Goal: Task Accomplishment & Management: Use online tool/utility

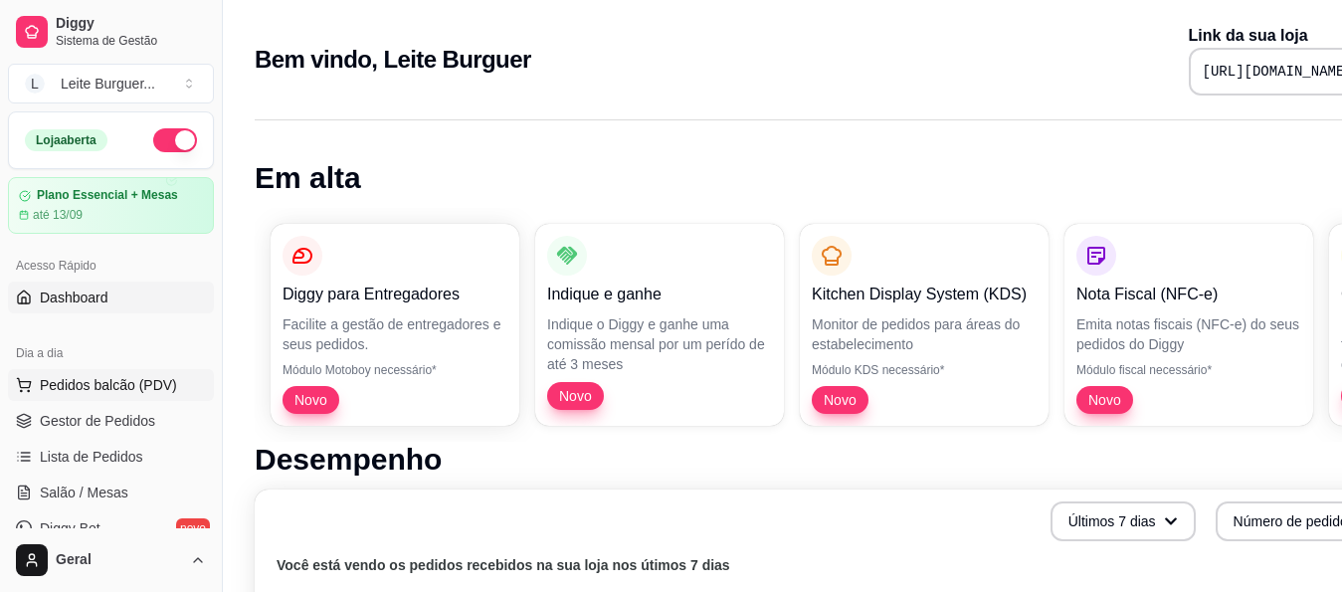
click at [131, 389] on span "Pedidos balcão (PDV)" at bounding box center [108, 385] width 137 height 20
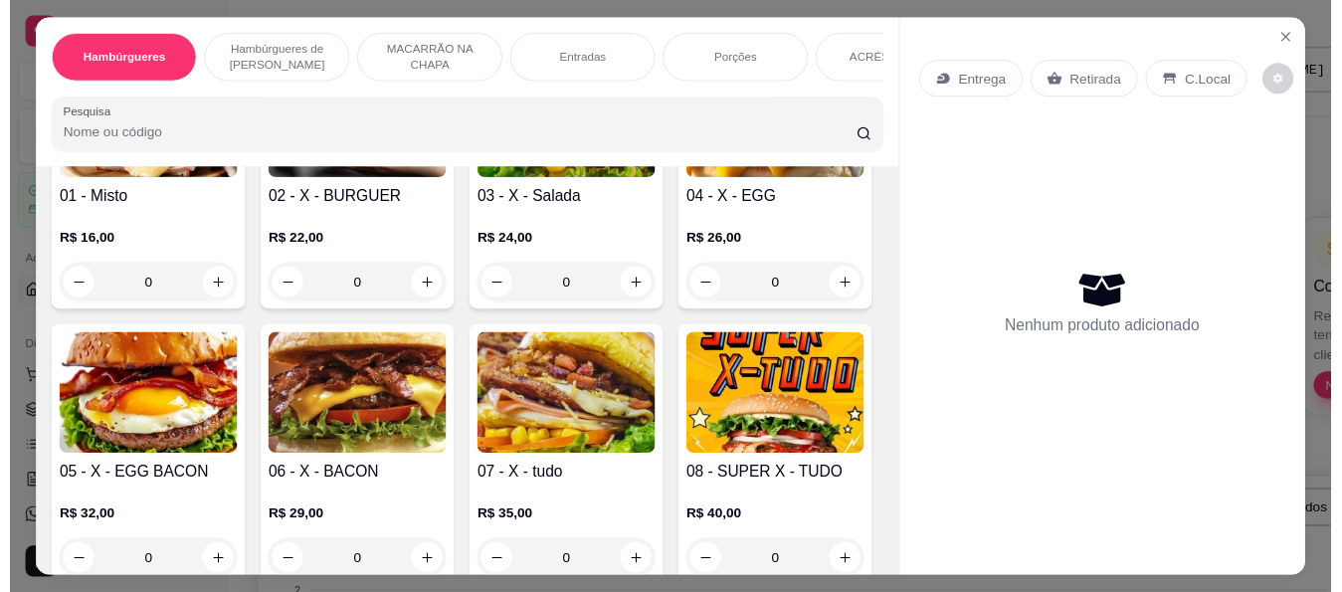
scroll to position [298, 0]
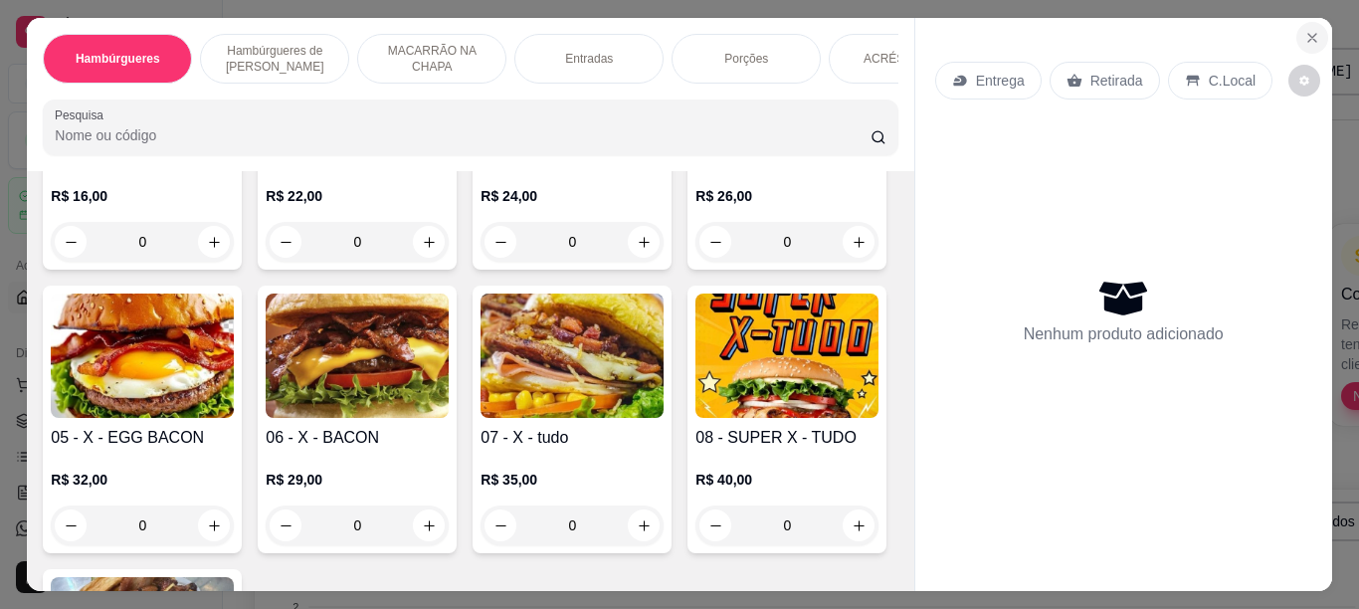
click at [1308, 34] on icon "Close" at bounding box center [1312, 38] width 8 height 8
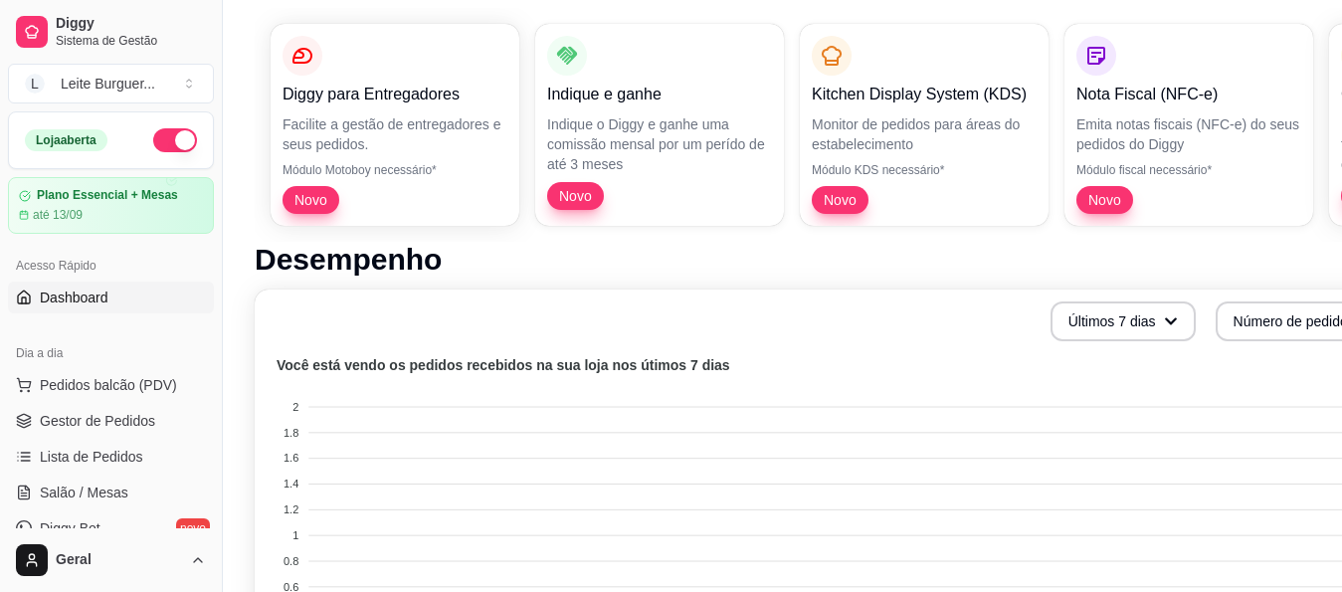
scroll to position [199, 0]
click at [110, 205] on div "Plano Essencial + Mesas até 13/09" at bounding box center [111, 205] width 186 height 35
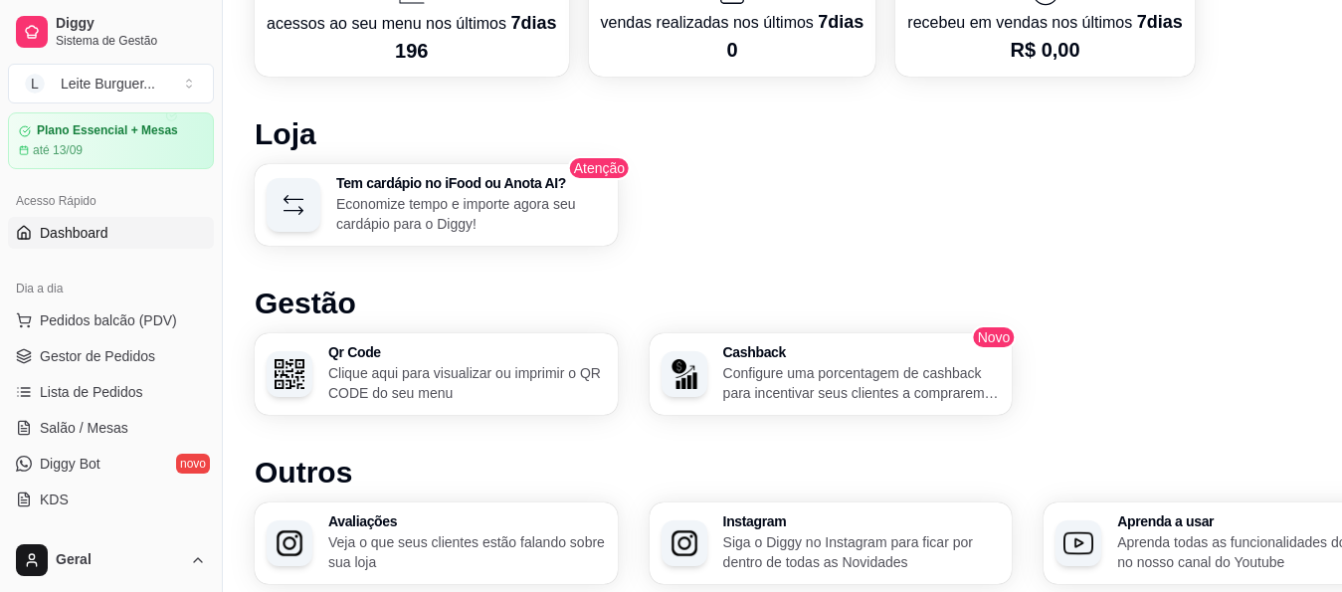
scroll to position [99, 0]
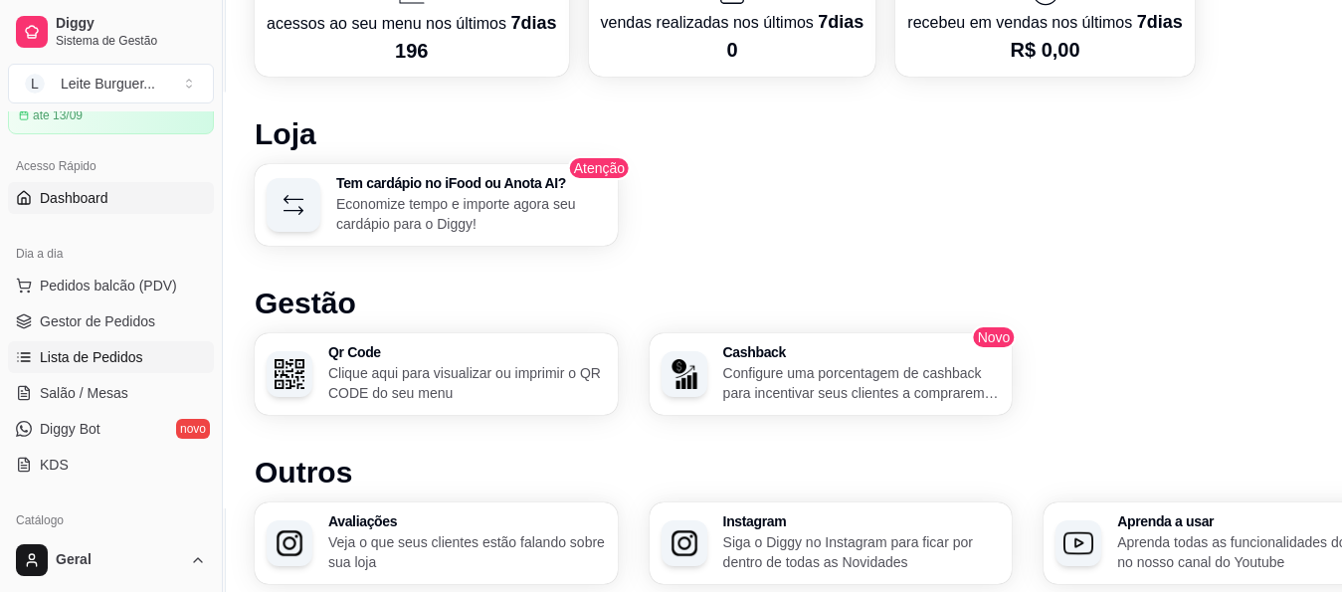
click at [93, 358] on span "Lista de Pedidos" at bounding box center [91, 357] width 103 height 20
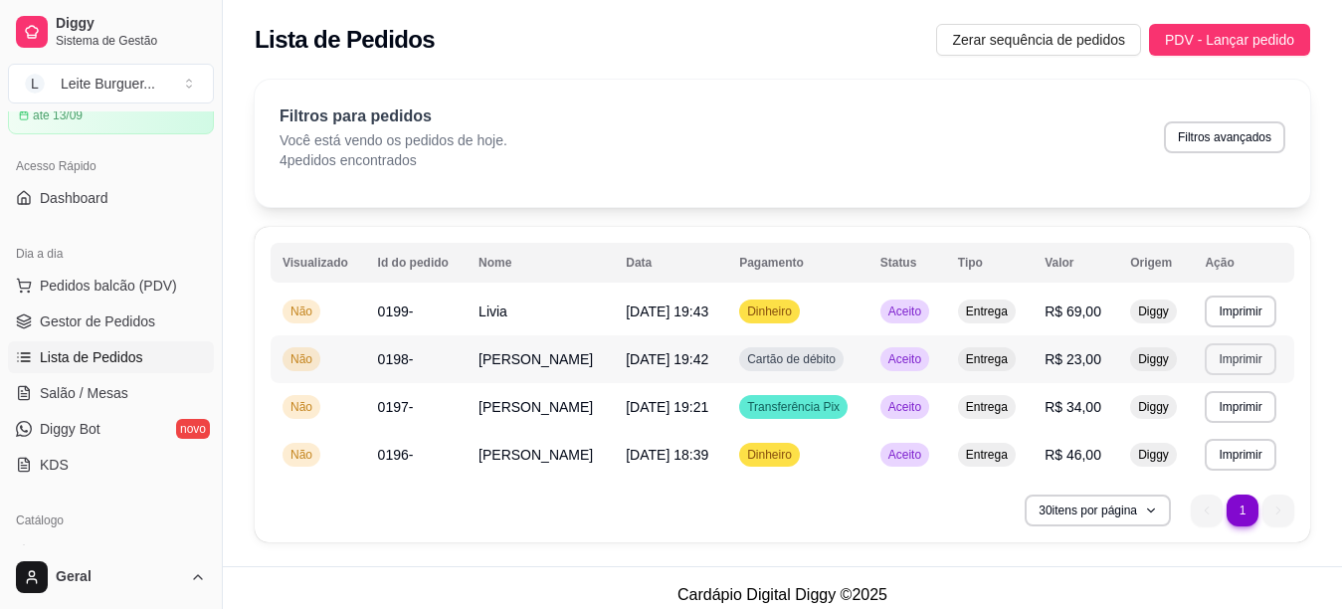
click at [1238, 366] on button "Imprimir" at bounding box center [1240, 359] width 71 height 32
click at [1233, 436] on button "IMPRESSORA" at bounding box center [1209, 429] width 144 height 32
